Goal: Task Accomplishment & Management: Use online tool/utility

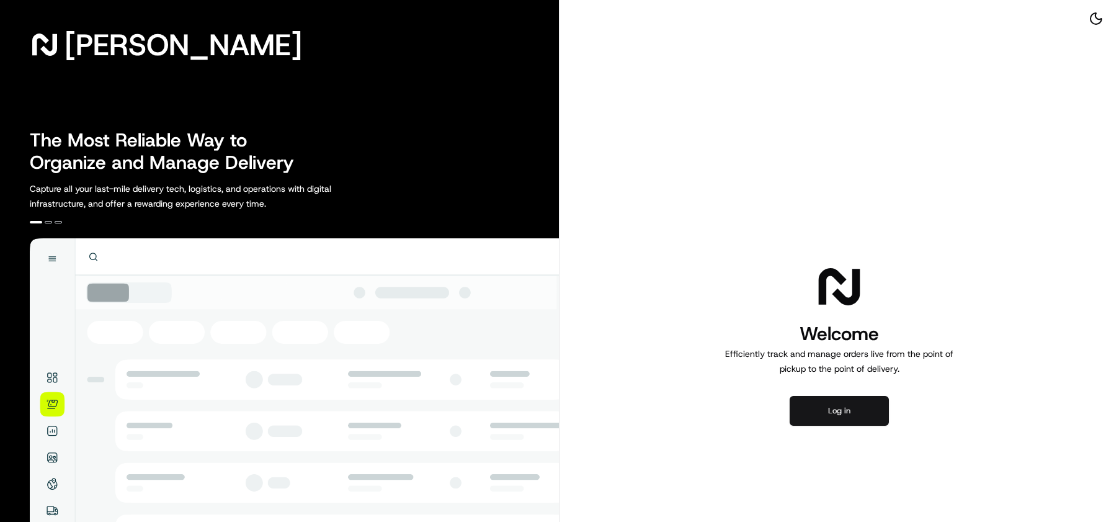
click at [834, 403] on button "Log in" at bounding box center [839, 411] width 99 height 30
